Goal: Transaction & Acquisition: Purchase product/service

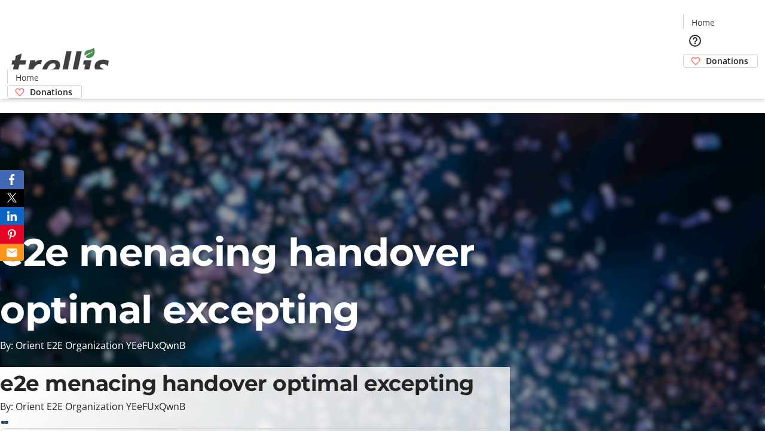
click at [706, 54] on span "Donations" at bounding box center [727, 60] width 42 height 13
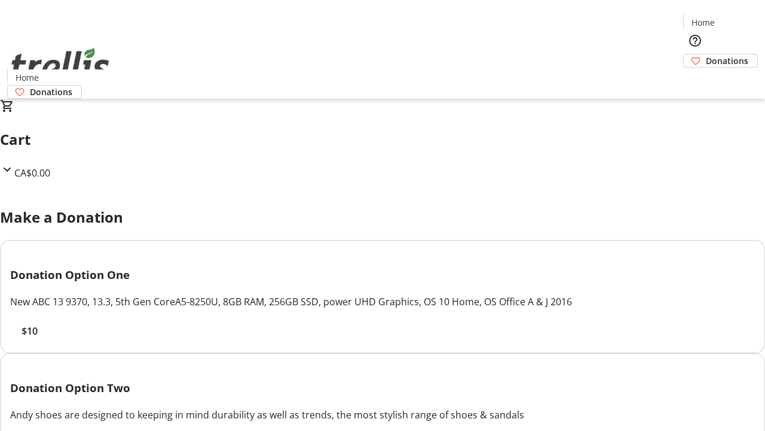
click at [38, 338] on span "$10" at bounding box center [30, 331] width 16 height 14
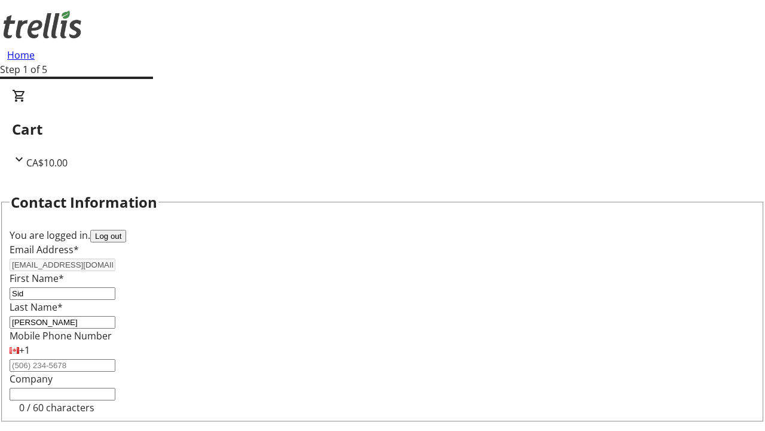
select select "CA"
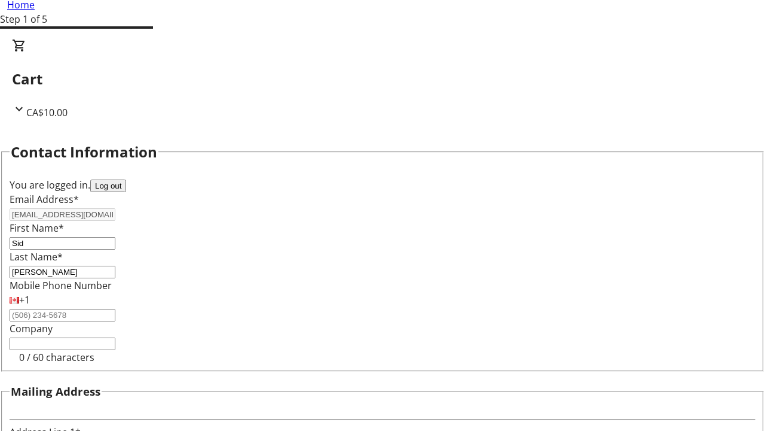
type input "[STREET_ADDRESS][PERSON_NAME]"
type input "Kelowna"
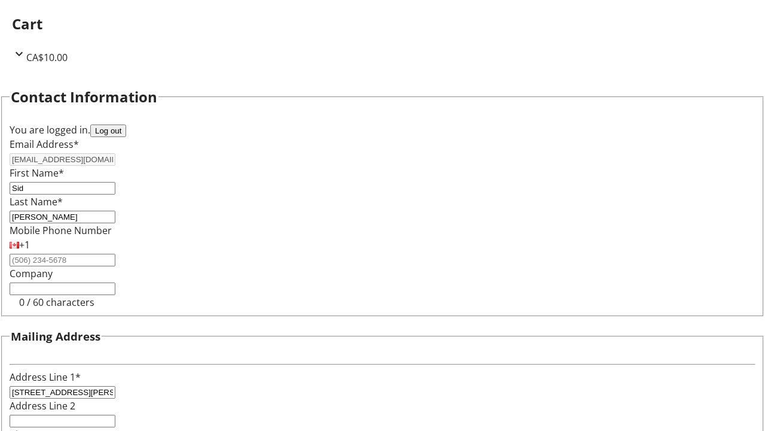
select select "BC"
type input "Kelowna"
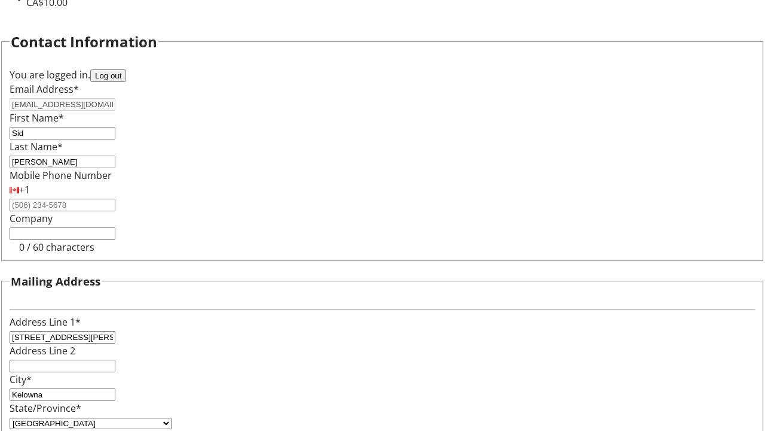
type input "V1Y 0C2"
